Goal: Information Seeking & Learning: Check status

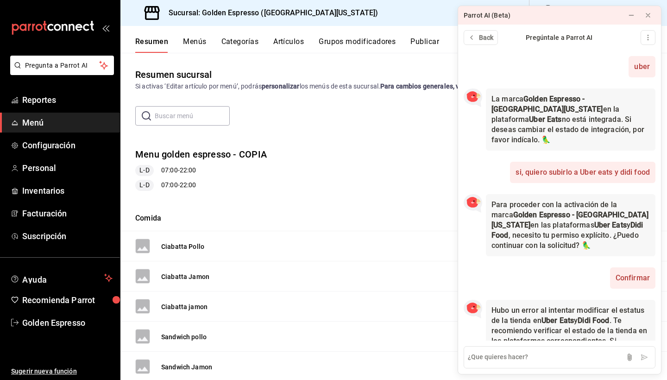
scroll to position [30, 0]
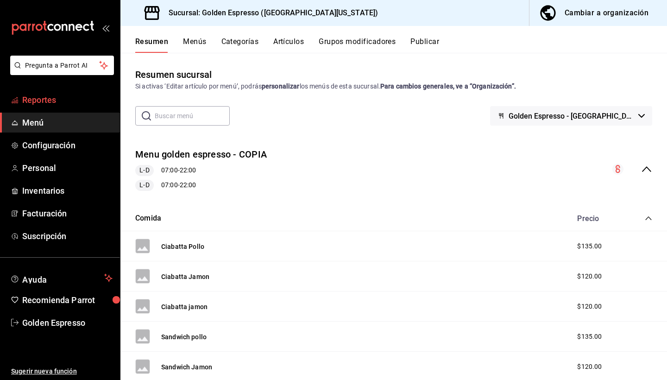
click at [38, 95] on span "Reportes" at bounding box center [67, 100] width 90 height 13
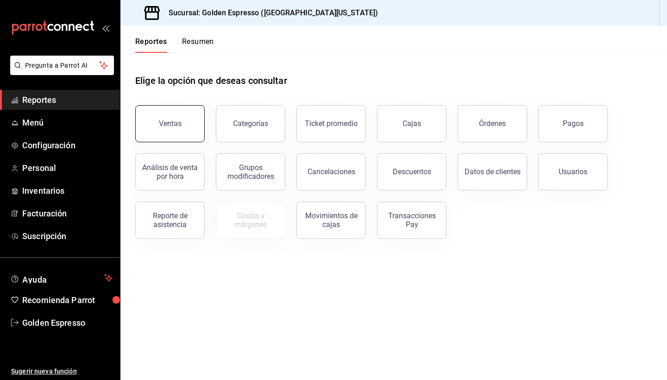
click at [173, 120] on div "Ventas" at bounding box center [170, 123] width 23 height 9
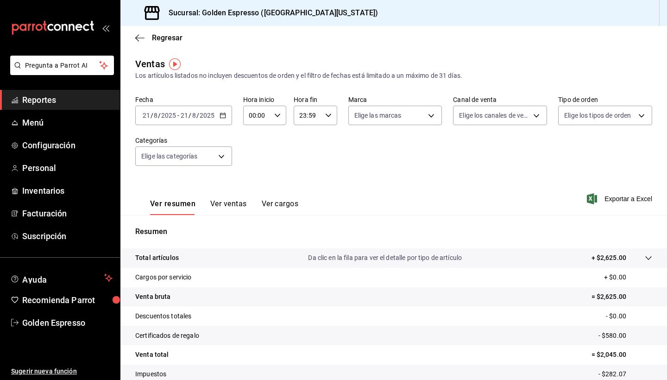
click at [269, 118] on input "00:00" at bounding box center [256, 115] width 27 height 19
click at [254, 157] on span "14" at bounding box center [253, 152] width 7 height 7
click at [276, 172] on span "30" at bounding box center [274, 167] width 7 height 7
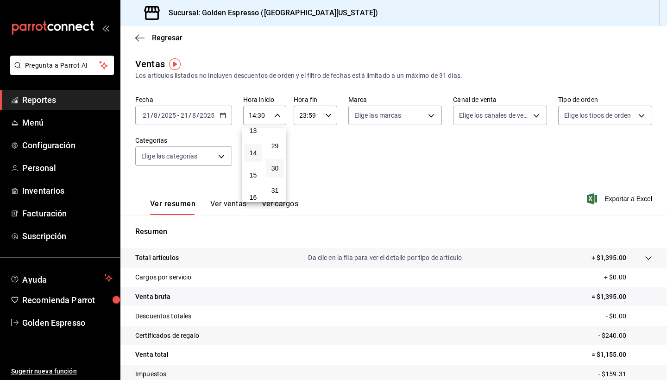
click at [460, 195] on div at bounding box center [333, 190] width 667 height 380
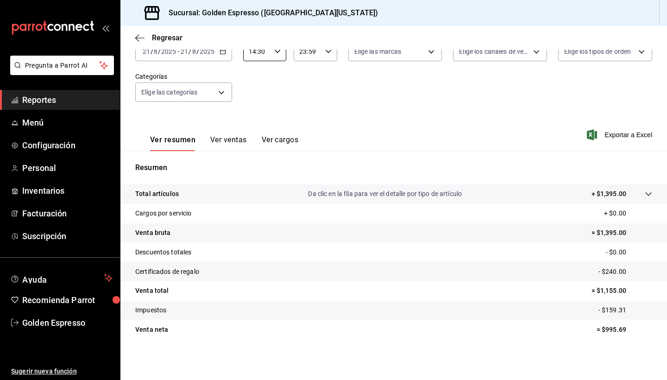
click at [648, 192] on icon at bounding box center [648, 193] width 7 height 7
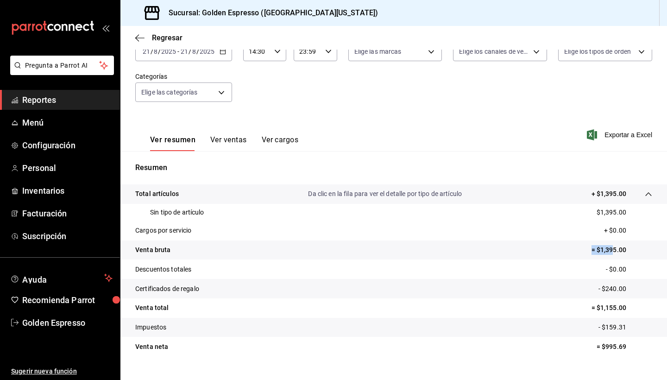
drag, startPoint x: 586, startPoint y: 248, endPoint x: 611, endPoint y: 251, distance: 25.1
click at [611, 251] on tr "Venta bruta = $1,395.00" at bounding box center [393, 249] width 547 height 19
click at [592, 308] on p "= $1,155.00" at bounding box center [621, 308] width 61 height 10
drag, startPoint x: 592, startPoint y: 308, endPoint x: 631, endPoint y: 308, distance: 38.9
click at [631, 308] on p "= $1,155.00" at bounding box center [621, 308] width 61 height 10
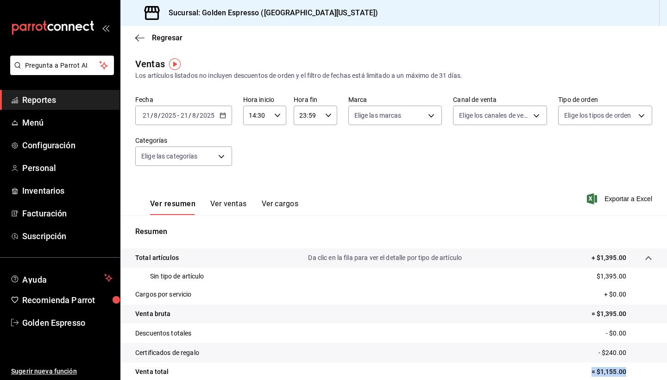
click at [280, 115] on icon "button" at bounding box center [277, 115] width 6 height 6
click at [276, 132] on span "24" at bounding box center [274, 128] width 7 height 7
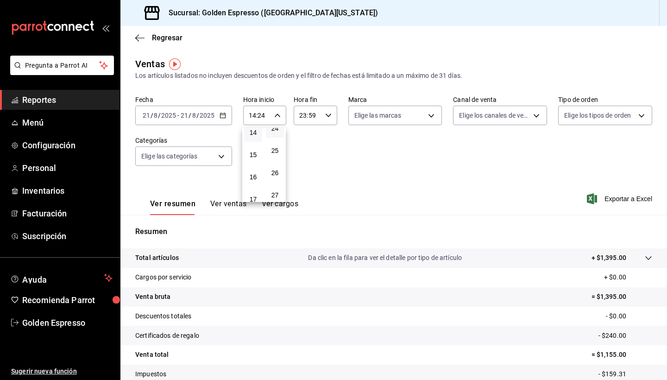
click at [379, 151] on div at bounding box center [333, 190] width 667 height 380
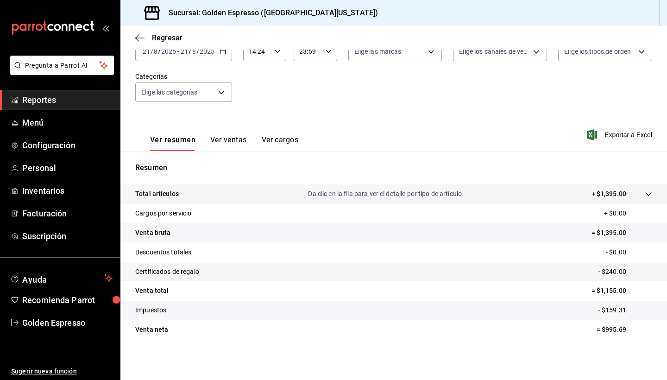
click at [647, 193] on icon at bounding box center [648, 193] width 7 height 7
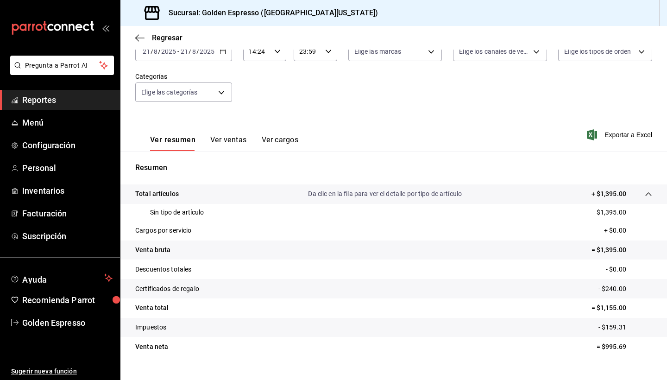
click at [214, 135] on div "Ver resumen Ver ventas Ver cargos" at bounding box center [216, 137] width 163 height 27
click at [224, 147] on button "Ver ventas" at bounding box center [228, 143] width 37 height 16
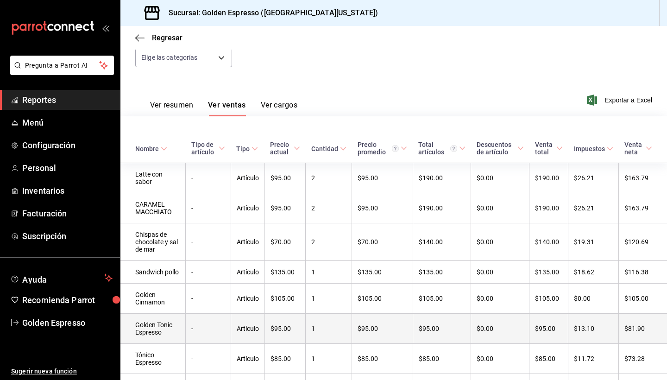
scroll to position [50, 0]
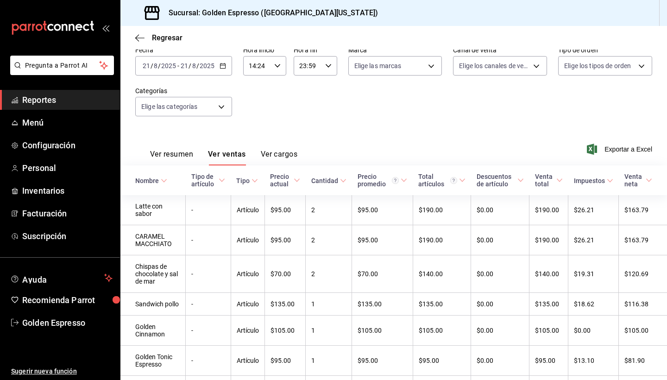
click at [173, 157] on button "Ver resumen" at bounding box center [171, 158] width 43 height 16
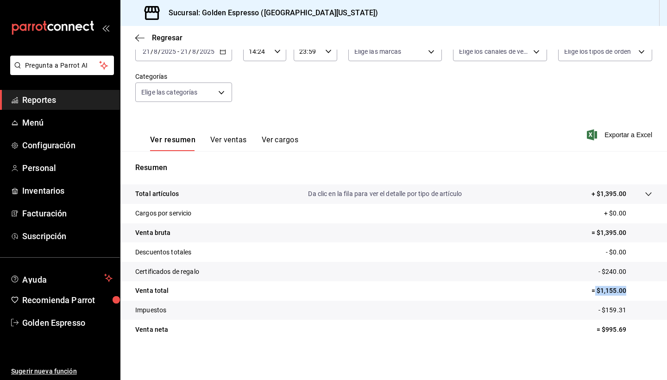
drag, startPoint x: 594, startPoint y: 291, endPoint x: 633, endPoint y: 291, distance: 39.4
click at [633, 291] on p "= $1,155.00" at bounding box center [621, 291] width 61 height 10
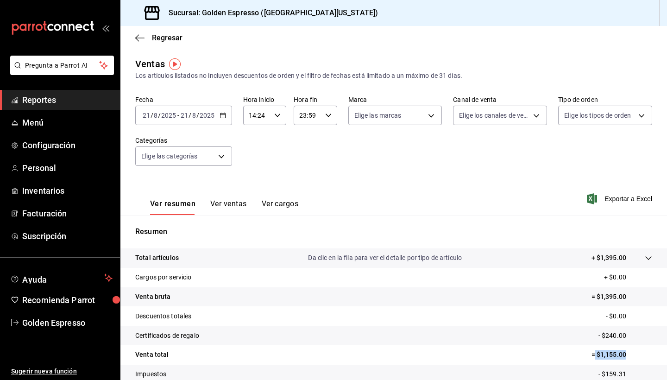
click at [267, 112] on input "14:24" at bounding box center [256, 115] width 27 height 19
click at [254, 161] on span "06" at bounding box center [253, 156] width 7 height 7
click at [277, 154] on span "25" at bounding box center [274, 149] width 7 height 7
type input "06:25"
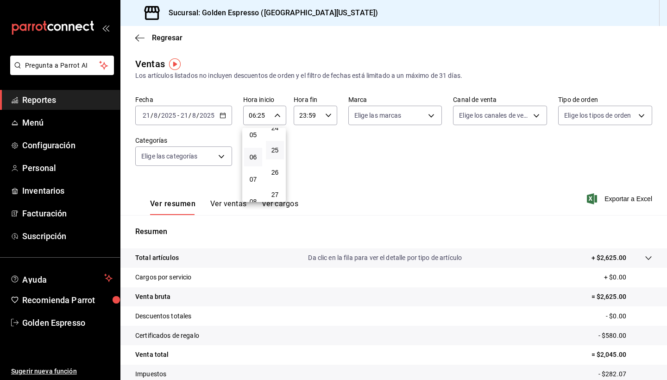
click at [326, 114] on div at bounding box center [333, 190] width 667 height 380
click at [330, 114] on \(Stroke\) "button" at bounding box center [328, 114] width 6 height 3
click at [306, 153] on span "14" at bounding box center [304, 148] width 7 height 7
type input "14:59"
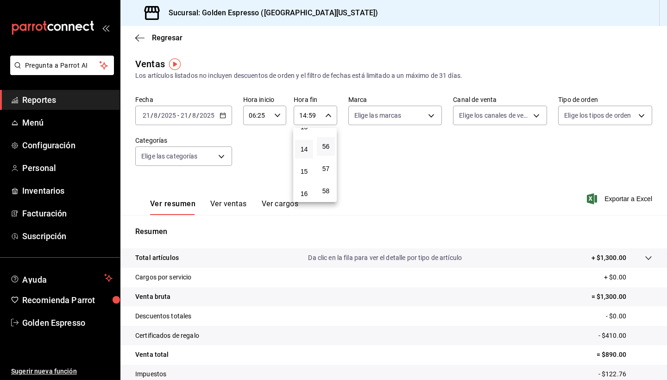
scroll to position [1237, 0]
click at [276, 113] on div at bounding box center [333, 190] width 667 height 380
click at [278, 118] on icon "button" at bounding box center [277, 115] width 6 height 6
click at [252, 143] on span "15" at bounding box center [253, 139] width 7 height 7
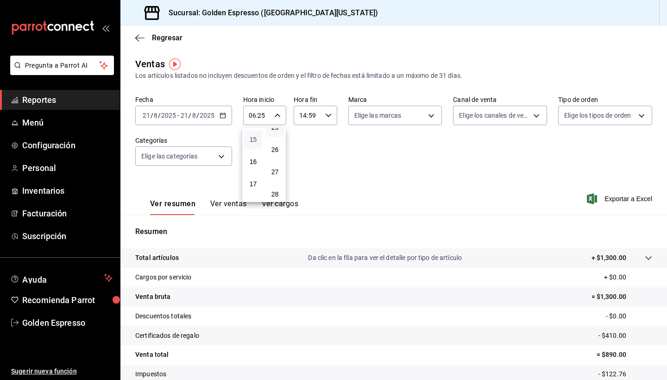
type input "15:25"
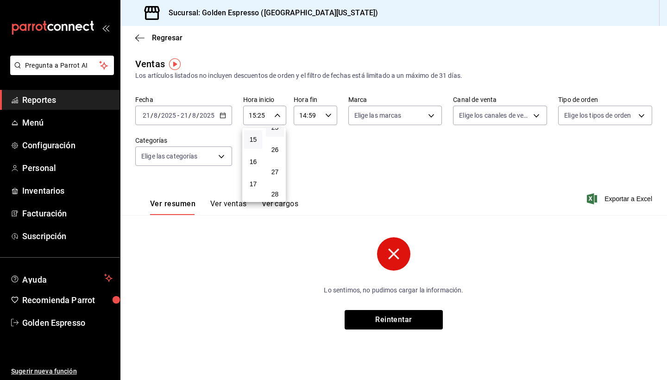
click at [318, 107] on div at bounding box center [333, 190] width 667 height 380
click at [323, 113] on div "14:59 Hora fin" at bounding box center [315, 115] width 43 height 19
click at [307, 193] on span "23" at bounding box center [304, 190] width 7 height 7
type input "23:59"
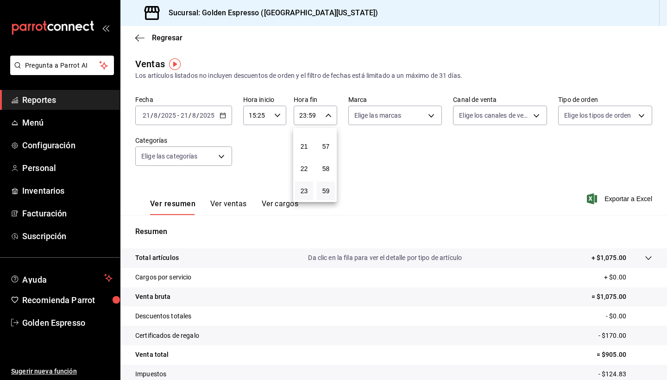
click at [446, 158] on div at bounding box center [333, 190] width 667 height 380
click at [276, 113] on icon "button" at bounding box center [277, 115] width 6 height 6
click at [275, 128] on span "23" at bounding box center [274, 124] width 7 height 7
click at [355, 214] on div at bounding box center [333, 190] width 667 height 380
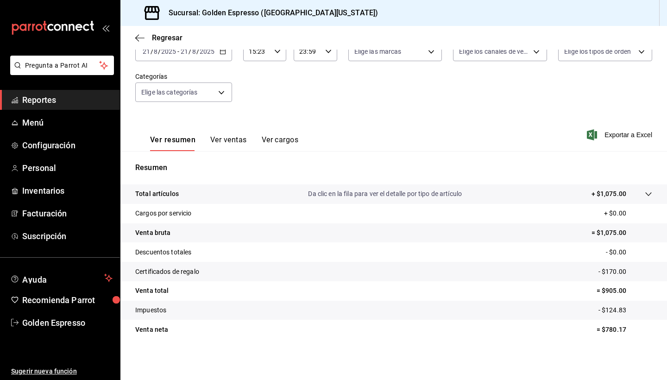
click at [425, 185] on tr "Total artículos Da clic en la fila para ver el detalle por tipo de artículo + $…" at bounding box center [393, 193] width 547 height 19
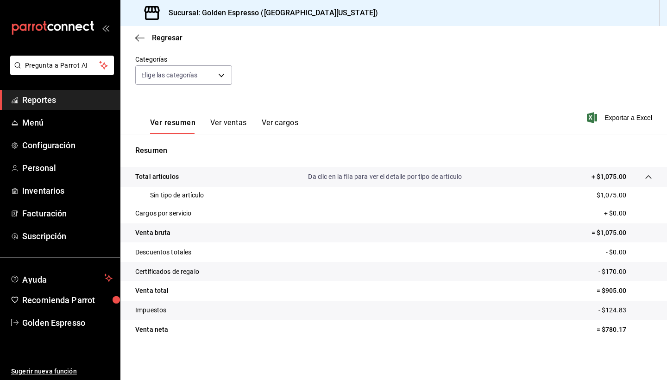
scroll to position [81, 0]
click at [235, 124] on button "Ver ventas" at bounding box center [228, 126] width 37 height 16
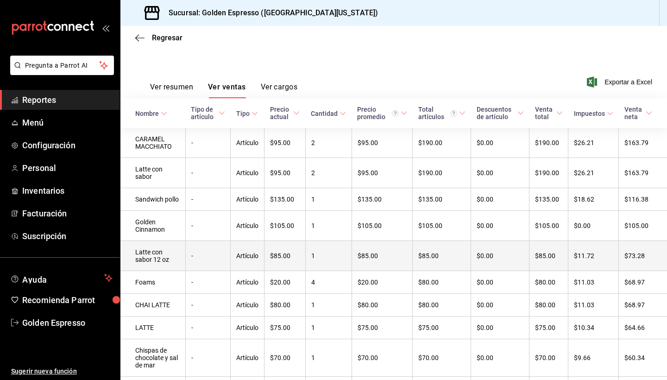
scroll to position [128, 0]
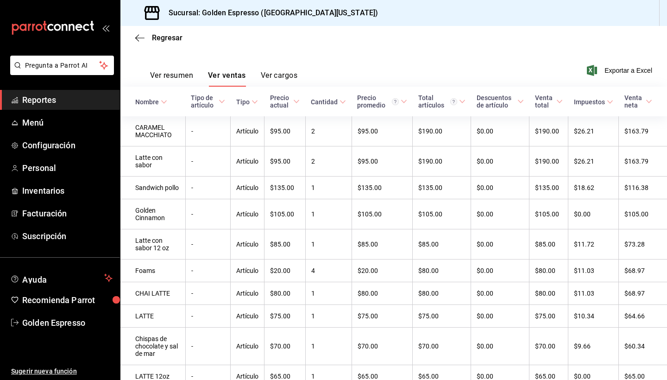
click at [188, 71] on button "Ver resumen" at bounding box center [171, 79] width 43 height 16
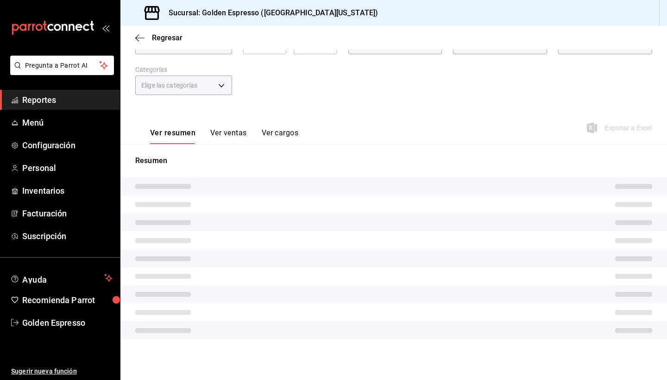
scroll to position [64, 0]
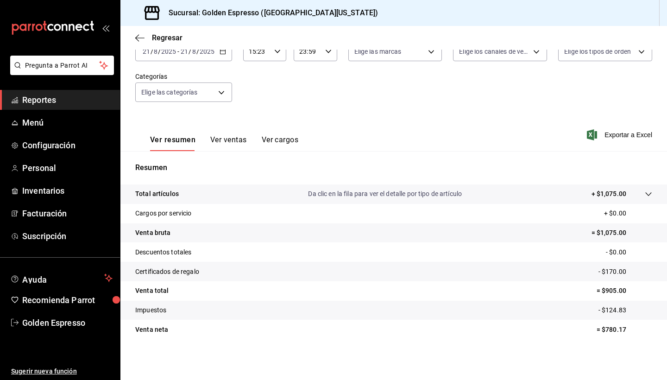
click at [399, 197] on p "Da clic en la fila para ver el detalle por tipo de artículo" at bounding box center [385, 194] width 154 height 10
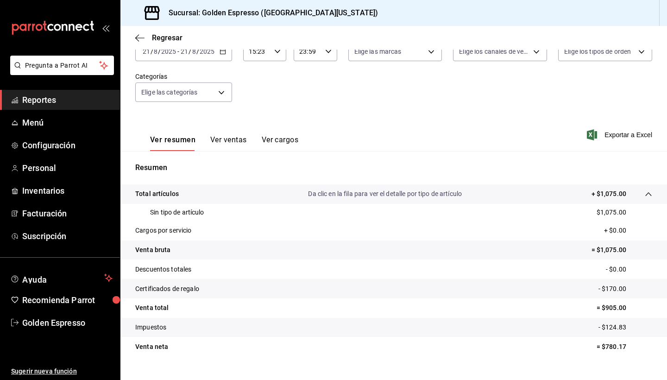
click at [399, 197] on p "Da clic en la fila para ver el detalle por tipo de artículo" at bounding box center [385, 194] width 154 height 10
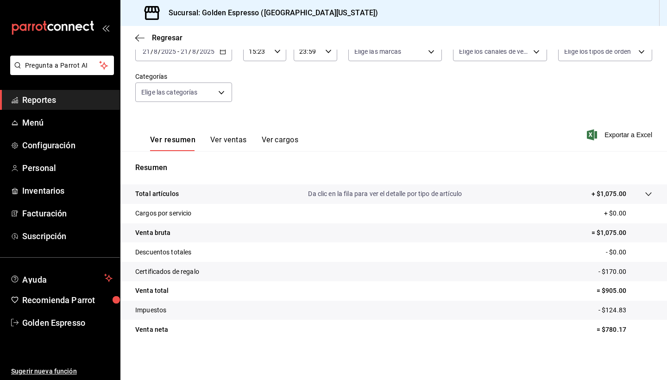
click at [399, 197] on p "Da clic en la fila para ver el detalle por tipo de artículo" at bounding box center [385, 194] width 154 height 10
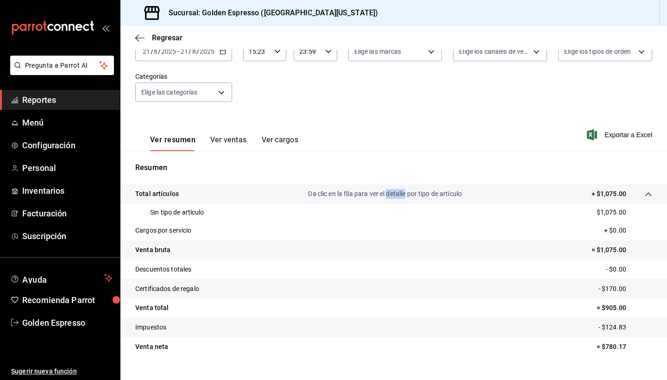
click at [399, 197] on p "Da clic en la fila para ver el detalle por tipo de artículo" at bounding box center [385, 194] width 154 height 10
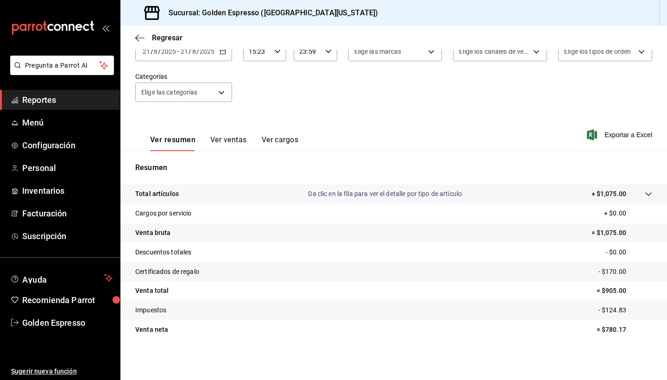
click at [399, 197] on p "Da clic en la fila para ver el detalle por tipo de artículo" at bounding box center [385, 194] width 154 height 10
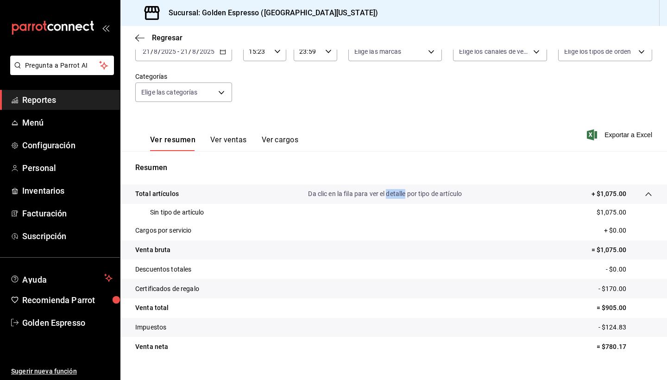
click at [371, 249] on tr "Venta bruta = $1,075.00" at bounding box center [393, 249] width 547 height 19
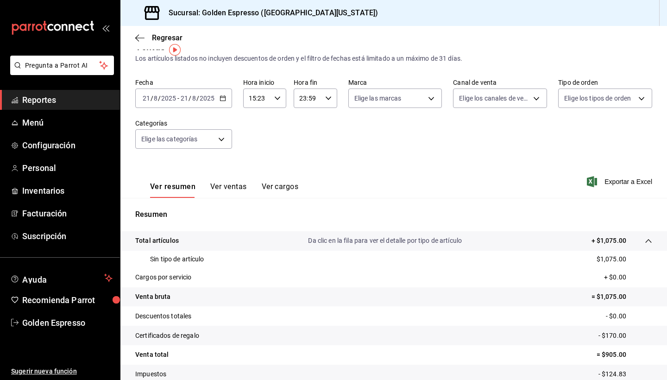
scroll to position [14, 0]
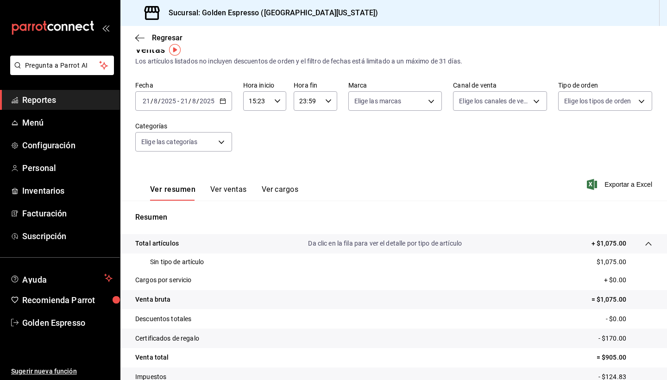
click at [272, 105] on div "15:23 Hora inicio" at bounding box center [264, 100] width 43 height 19
click at [257, 126] on span "00" at bounding box center [253, 124] width 7 height 7
type input "00:23"
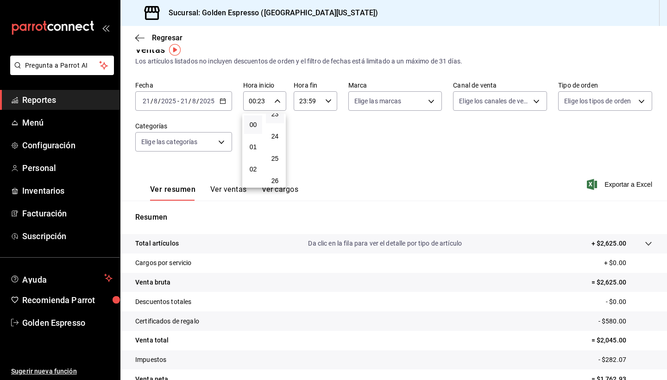
click at [314, 103] on div at bounding box center [333, 190] width 667 height 380
click at [325, 102] on icon "button" at bounding box center [328, 101] width 6 height 6
click at [305, 138] on button "15" at bounding box center [304, 128] width 18 height 19
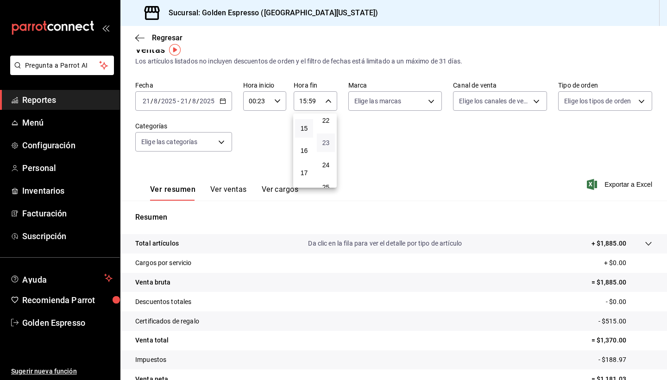
click at [328, 146] on span "23" at bounding box center [325, 142] width 7 height 7
click at [389, 171] on div at bounding box center [333, 190] width 667 height 380
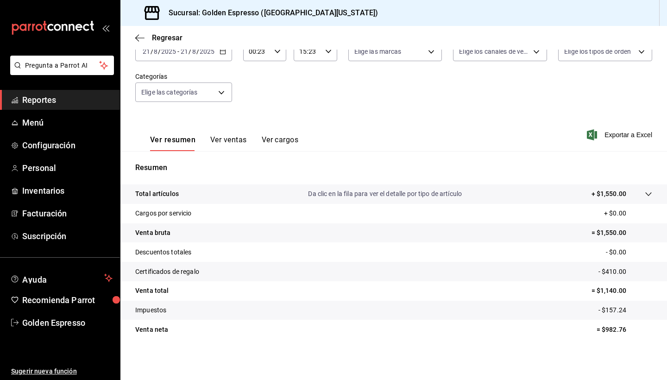
scroll to position [64, 0]
drag, startPoint x: 587, startPoint y: 292, endPoint x: 601, endPoint y: 292, distance: 13.9
click at [601, 292] on tr "Venta total = $1,140.00" at bounding box center [393, 290] width 547 height 19
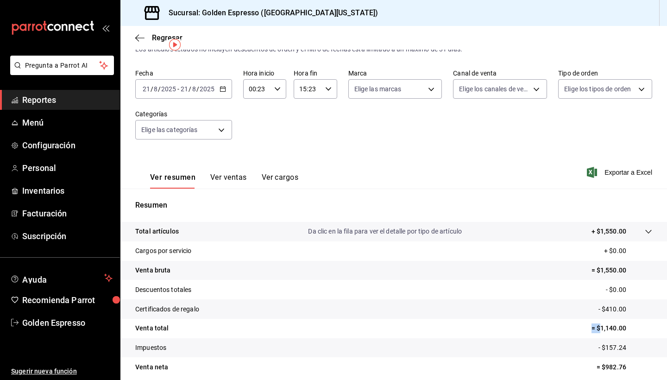
scroll to position [19, 0]
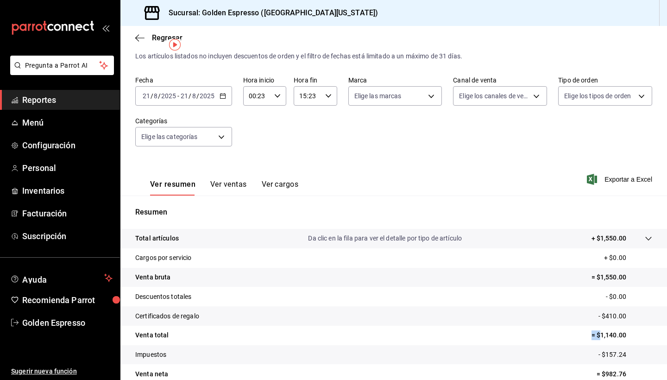
click at [270, 90] on input "00:23" at bounding box center [256, 96] width 27 height 19
click at [331, 99] on div at bounding box center [333, 190] width 667 height 380
click at [331, 94] on icon "button" at bounding box center [328, 96] width 6 height 6
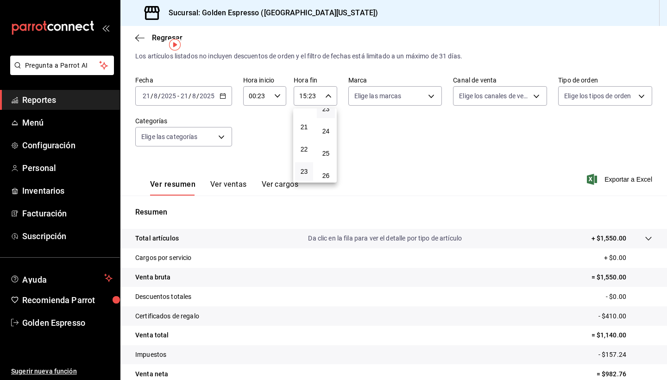
click at [302, 179] on button "23" at bounding box center [304, 171] width 18 height 19
type input "23:23"
click at [277, 89] on div at bounding box center [333, 190] width 667 height 380
click at [277, 89] on div "00:23 Hora inicio" at bounding box center [264, 95] width 43 height 19
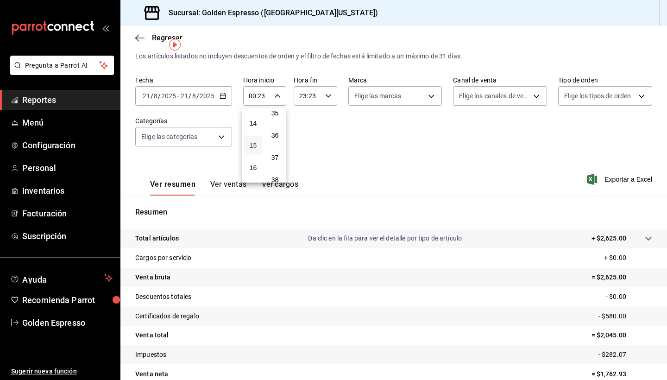
click at [252, 149] on span "15" at bounding box center [253, 145] width 7 height 7
type input "15:23"
click at [356, 161] on div at bounding box center [333, 190] width 667 height 380
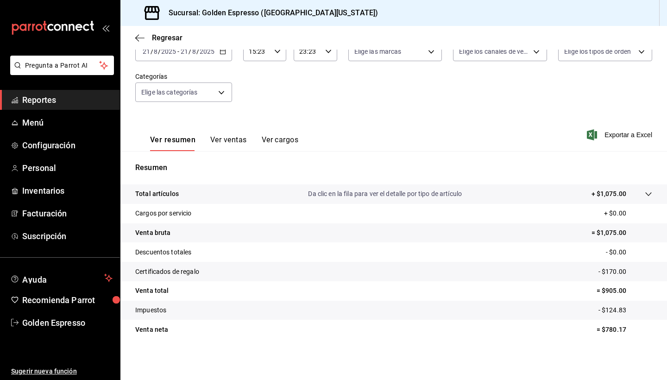
scroll to position [64, 0]
drag, startPoint x: 591, startPoint y: 289, endPoint x: 630, endPoint y: 290, distance: 38.5
click at [630, 290] on tr "Venta total = $905.00" at bounding box center [393, 290] width 547 height 19
